Goal: Check status

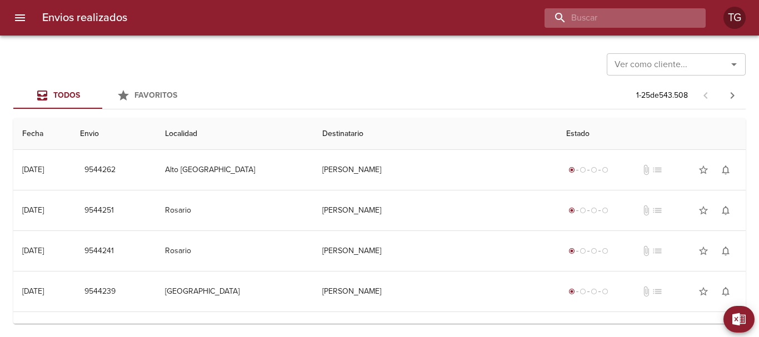
click at [661, 12] on input "buscar" at bounding box center [615, 17] width 142 height 19
paste input "9440491"
type input "9440491"
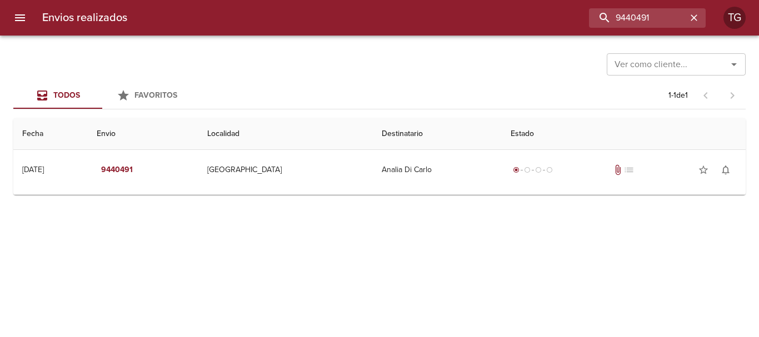
click at [608, 132] on th "Estado" at bounding box center [624, 134] width 244 height 32
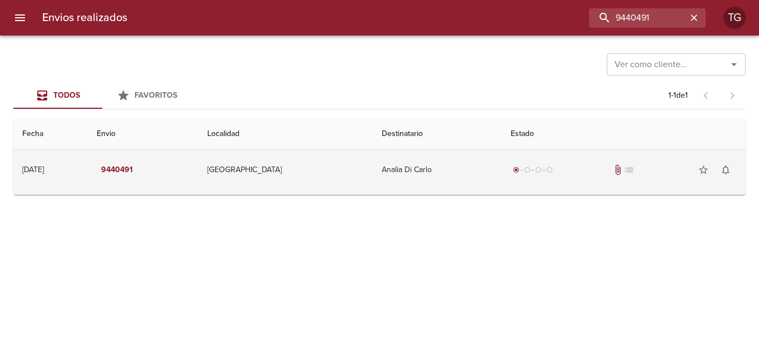
click at [602, 173] on div "radio_button_checked radio_button_unchecked radio_button_unchecked radio_button…" at bounding box center [624, 170] width 226 height 22
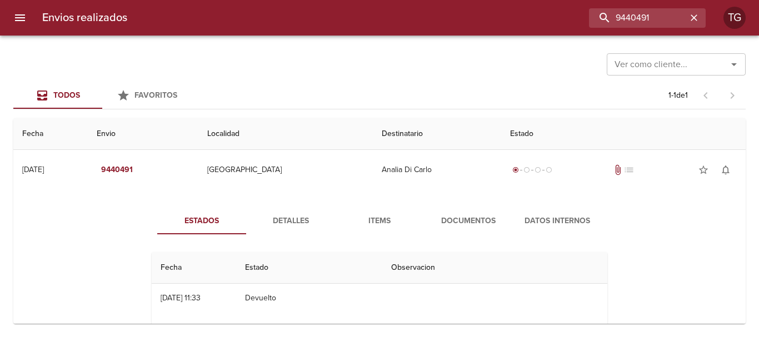
click at [462, 217] on span "Documentos" at bounding box center [469, 221] width 76 height 14
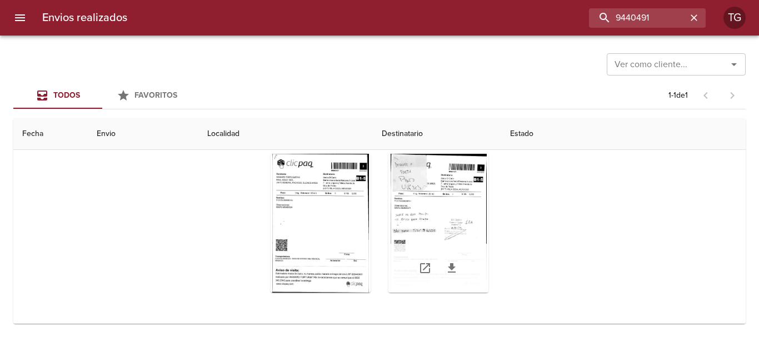
scroll to position [128, 0]
click at [444, 201] on div "Tabla de envíos del cliente" at bounding box center [438, 222] width 100 height 139
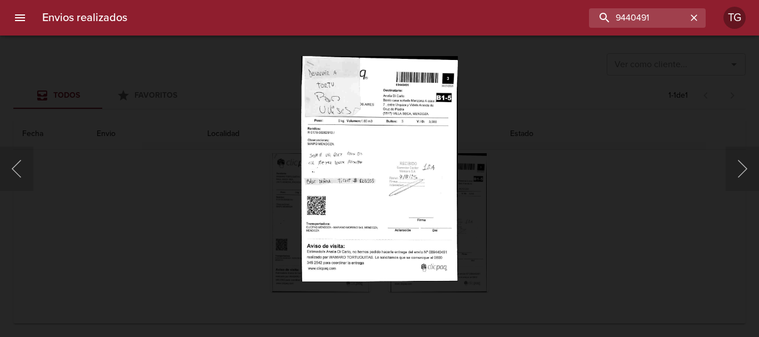
click at [503, 125] on div "Lightbox" at bounding box center [379, 168] width 759 height 337
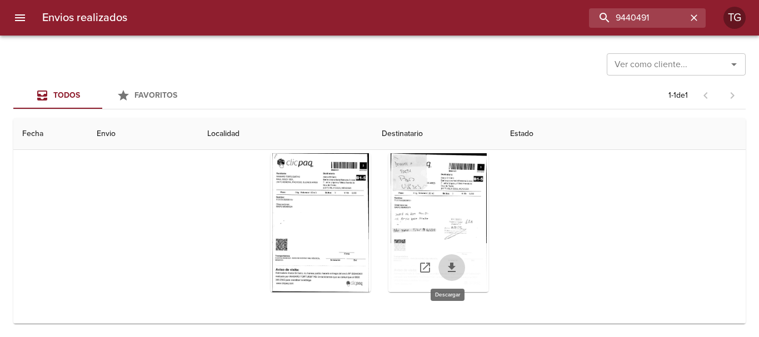
click at [448, 268] on icon "Tabla de envíos del cliente" at bounding box center [452, 267] width 8 height 9
click at [448, 197] on div "Tabla de envíos del cliente" at bounding box center [438, 222] width 100 height 139
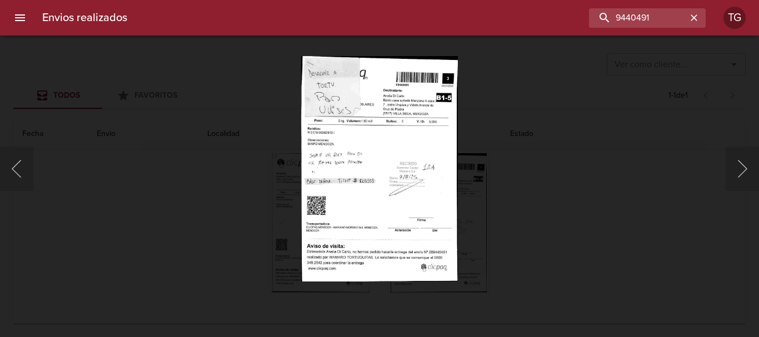
click at [517, 154] on div "Lightbox" at bounding box center [379, 168] width 759 height 337
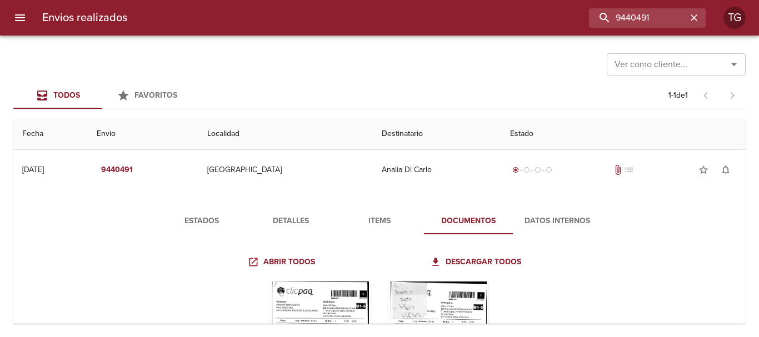
scroll to position [56, 0]
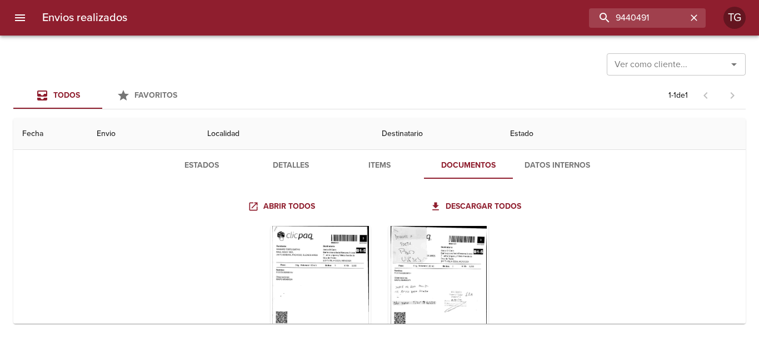
click at [291, 169] on span "Detalles" at bounding box center [291, 166] width 76 height 14
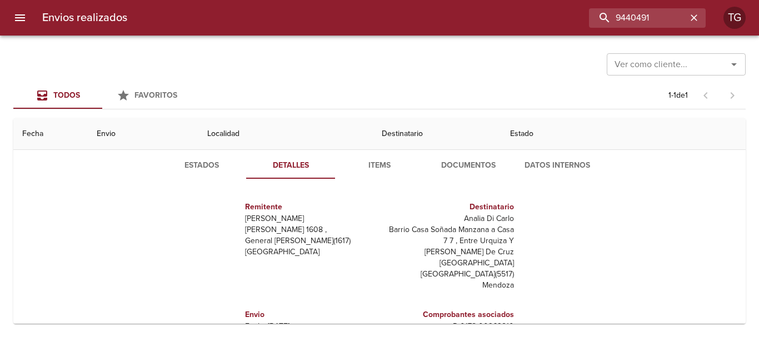
scroll to position [0, 0]
